Goal: Browse casually

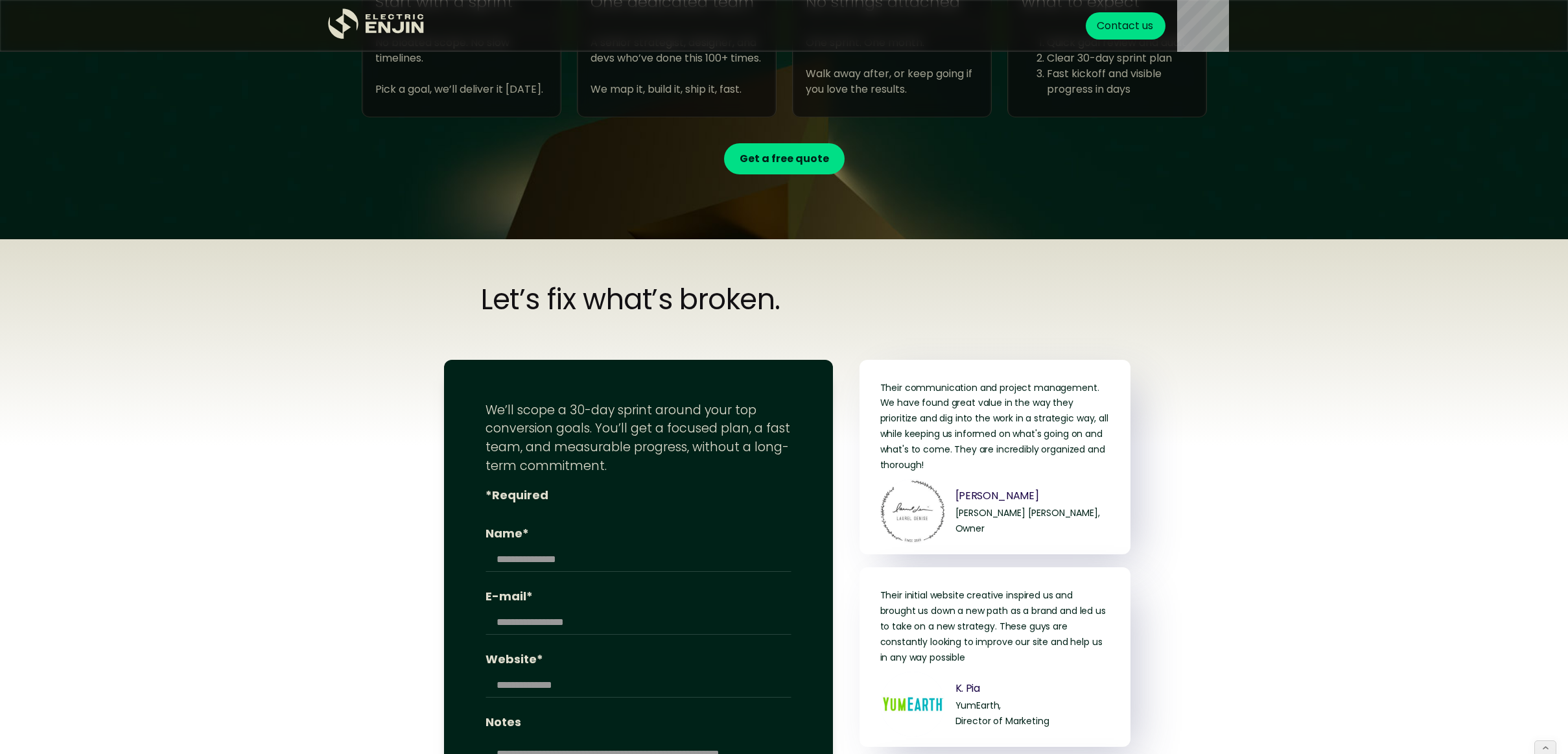
scroll to position [5099, 0]
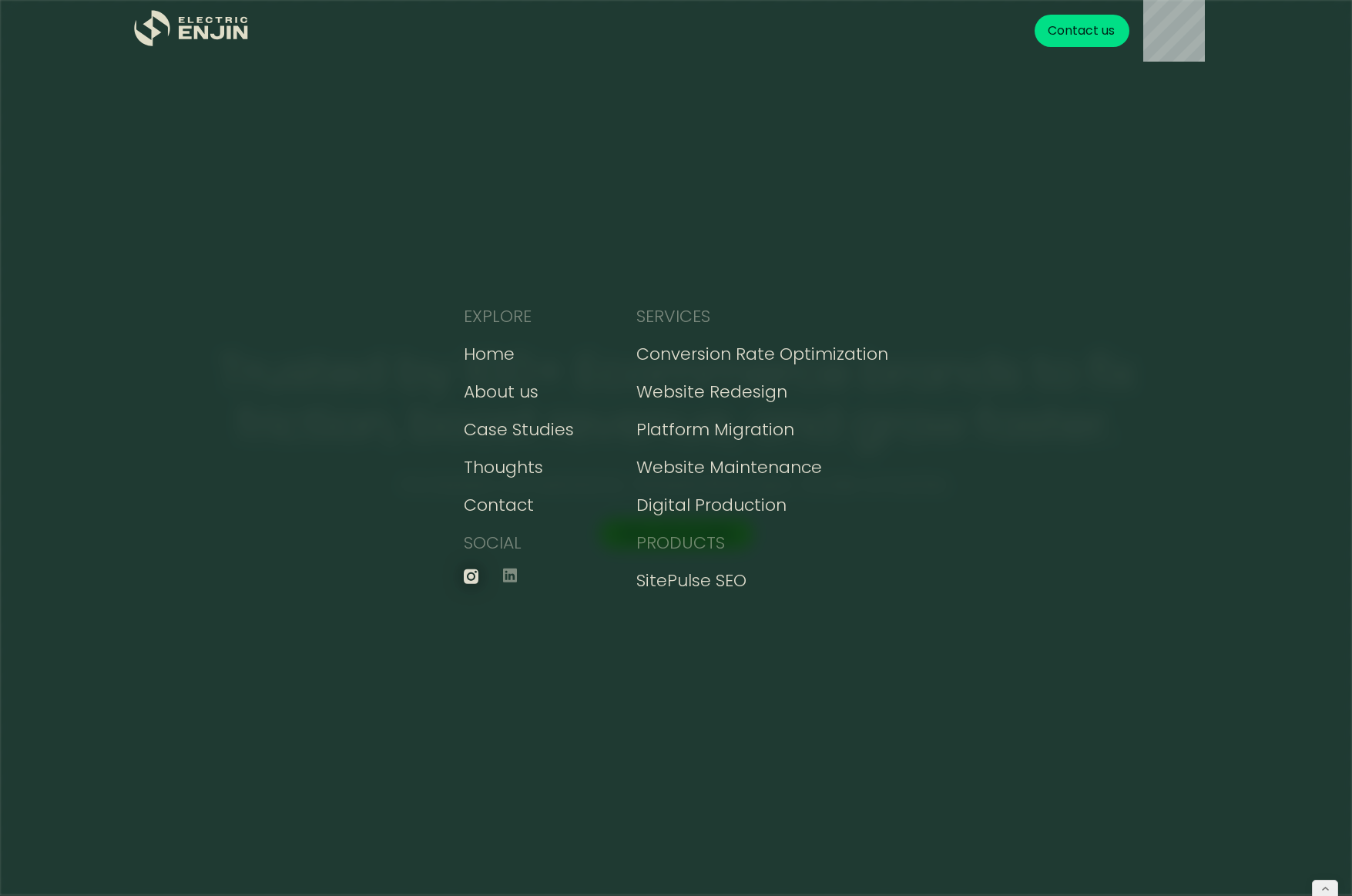
click at [473, 580] on icon at bounding box center [471, 576] width 15 height 16
